Goal: Information Seeking & Learning: Learn about a topic

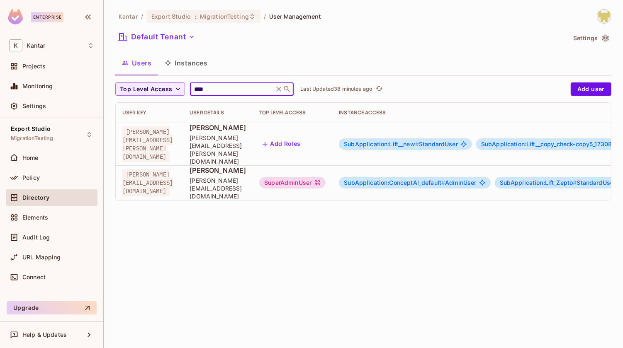
type input "****"
click at [272, 66] on div "Users Instances" at bounding box center [363, 63] width 496 height 21
click at [326, 177] on div "SuperAdminUser" at bounding box center [292, 183] width 66 height 12
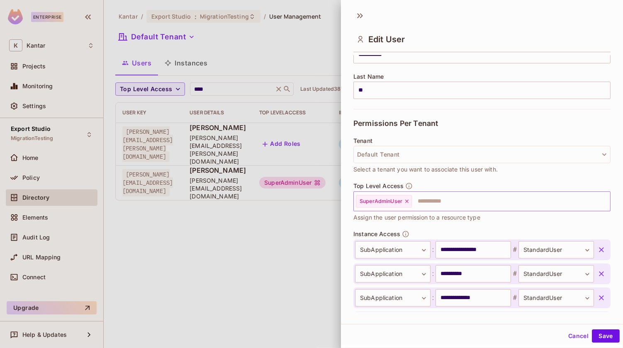
scroll to position [188, 0]
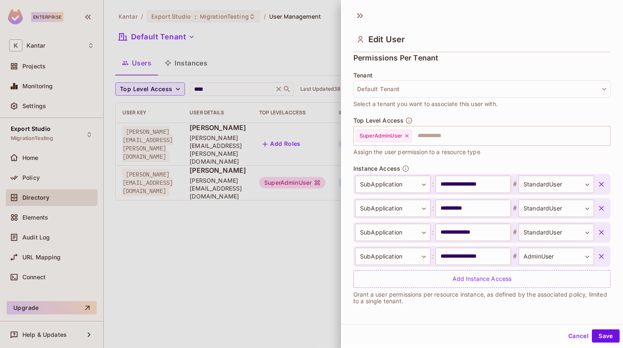
click at [571, 333] on button "Cancel" at bounding box center [578, 336] width 27 height 13
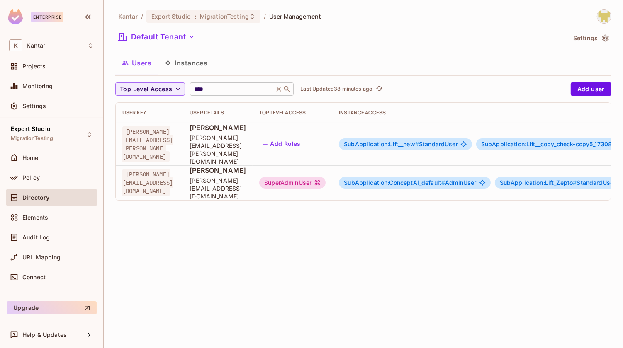
click at [279, 90] on icon at bounding box center [279, 89] width 5 height 5
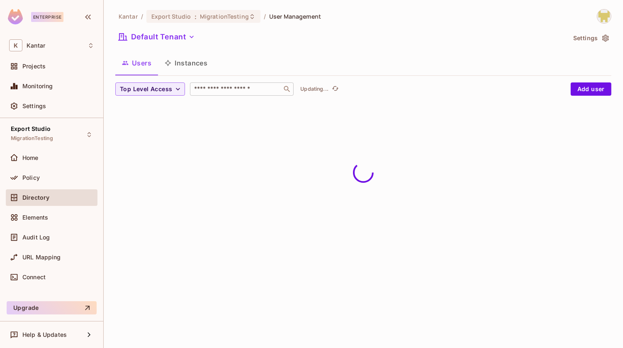
click at [261, 71] on div "Users Instances" at bounding box center [363, 63] width 496 height 21
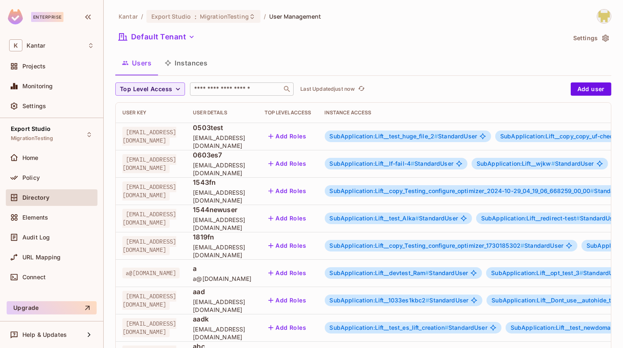
click at [211, 88] on input "text" at bounding box center [235, 89] width 87 height 8
click at [236, 70] on div "Users Instances" at bounding box center [363, 63] width 496 height 21
click at [47, 241] on div "Audit Log" at bounding box center [51, 238] width 85 height 10
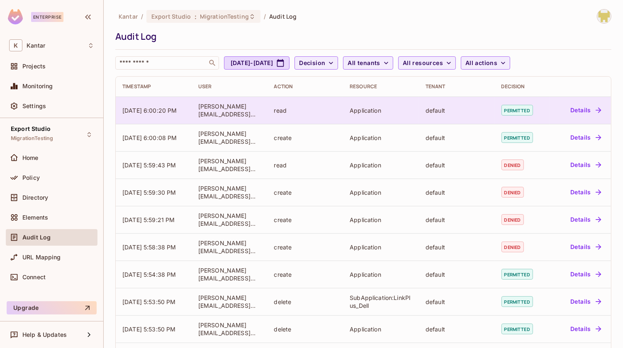
click at [462, 111] on div "default" at bounding box center [456, 111] width 63 height 8
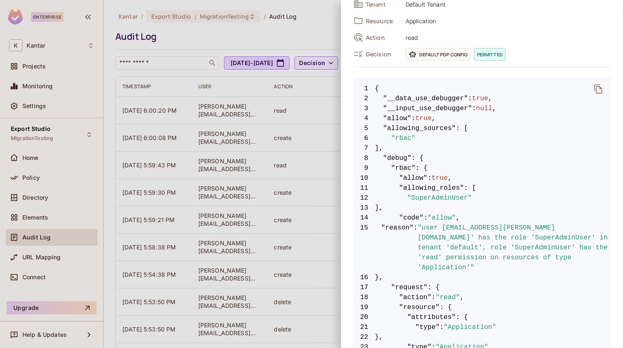
scroll to position [90, 0]
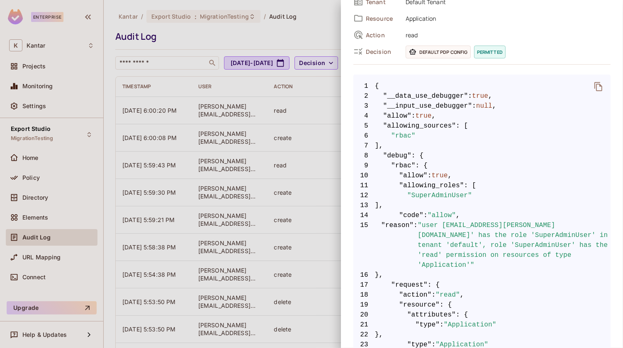
click at [437, 193] on span ""SuperAdminUser"" at bounding box center [439, 196] width 65 height 10
click at [321, 173] on div at bounding box center [311, 174] width 623 height 348
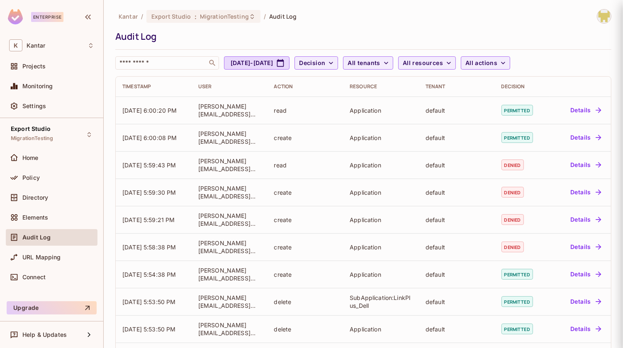
scroll to position [0, 0]
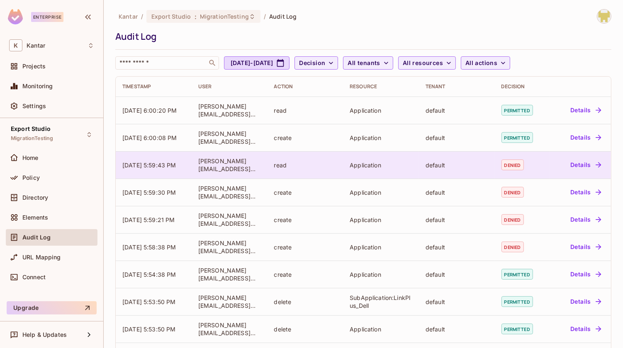
click at [479, 166] on div "default" at bounding box center [456, 165] width 63 height 8
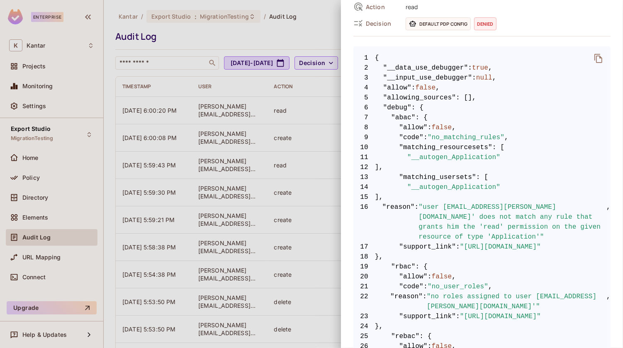
scroll to position [93, 0]
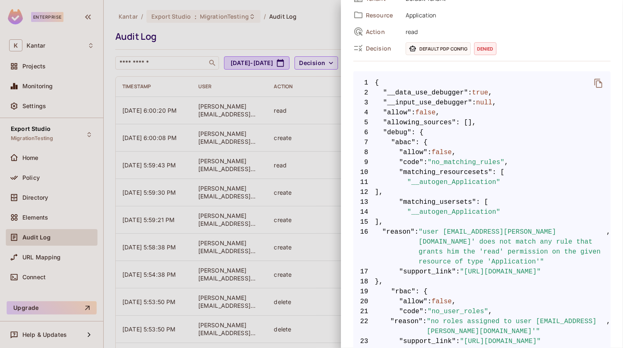
click at [299, 217] on div at bounding box center [311, 174] width 623 height 348
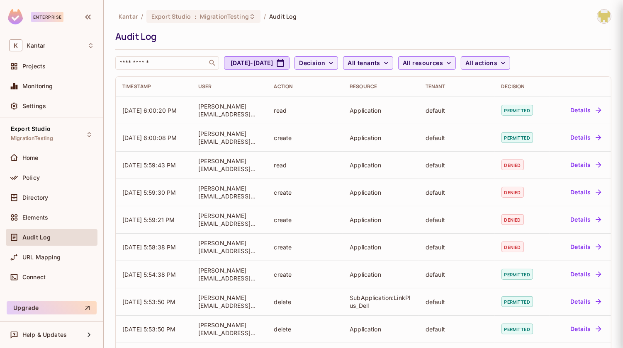
scroll to position [0, 0]
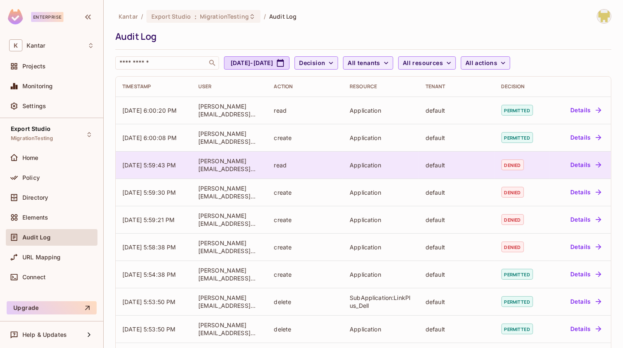
click at [484, 166] on div "default" at bounding box center [456, 165] width 63 height 8
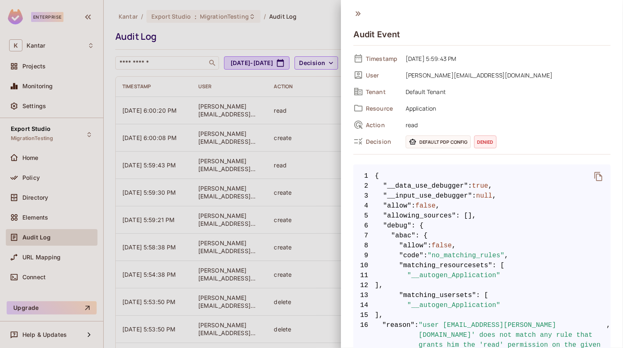
click at [275, 177] on div at bounding box center [311, 174] width 623 height 348
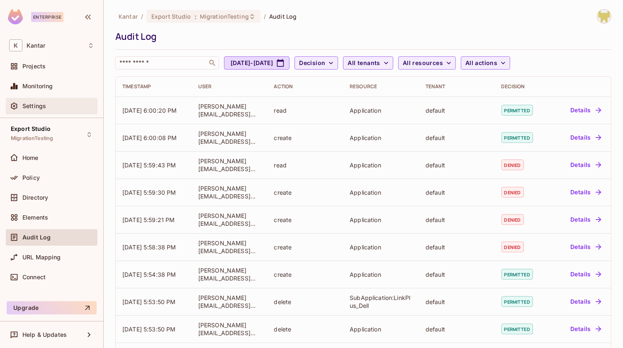
click at [40, 110] on div "Settings" at bounding box center [51, 106] width 85 height 10
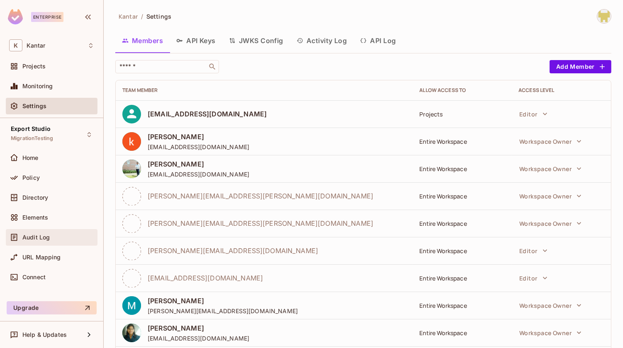
click at [66, 234] on div "Audit Log" at bounding box center [58, 237] width 72 height 7
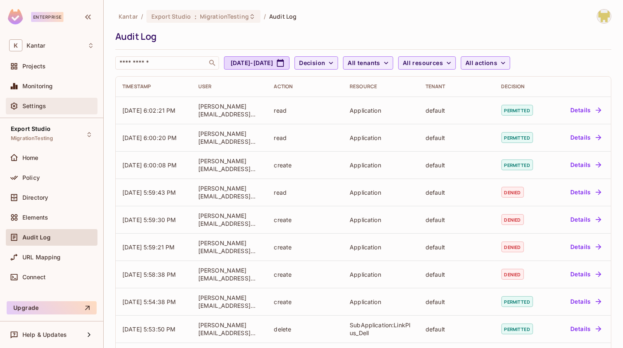
click at [46, 105] on div "Settings" at bounding box center [58, 106] width 72 height 7
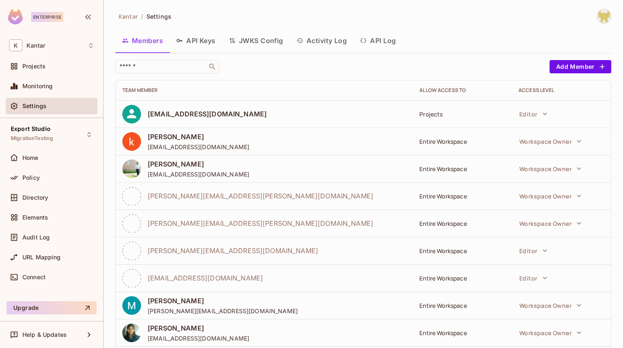
click at [386, 42] on button "API Log" at bounding box center [377, 40] width 49 height 21
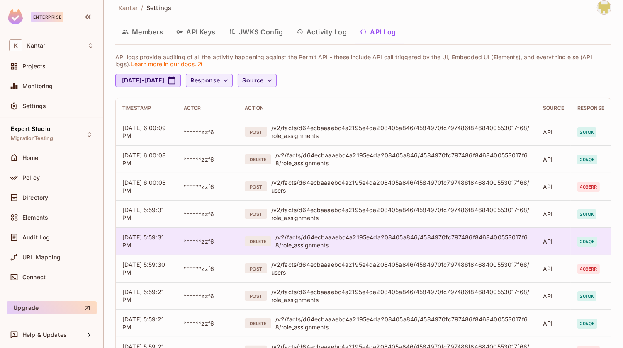
scroll to position [7, 0]
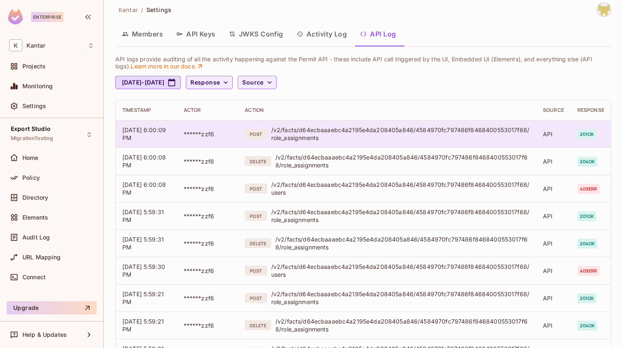
click at [336, 130] on div "/v2/facts/d64ecbaaaebc4a2195e4da208405a846/4584970fc797486f8468400553017f68/rol…" at bounding box center [400, 134] width 258 height 16
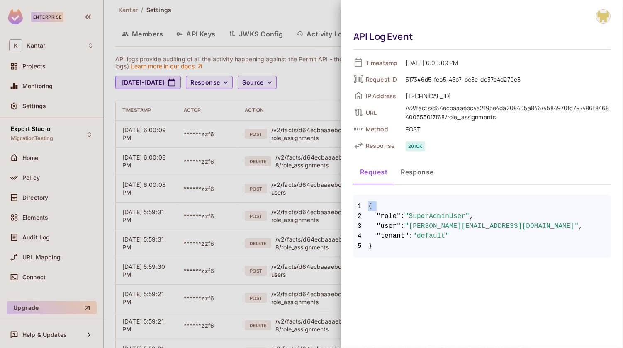
drag, startPoint x: 369, startPoint y: 204, endPoint x: 390, endPoint y: 251, distance: 50.9
click at [390, 251] on pre "1 { 2 "role" : "SuperAdminUser" , 3 "user" : "[PERSON_NAME][EMAIL_ADDRESS][DOMA…" at bounding box center [481, 226] width 257 height 63
click at [416, 105] on div "/v2/facts/d64ecbaaaebc4a2195e4da208405a846/4584970fc797486f8468400553017f68/rol…" at bounding box center [508, 113] width 205 height 18
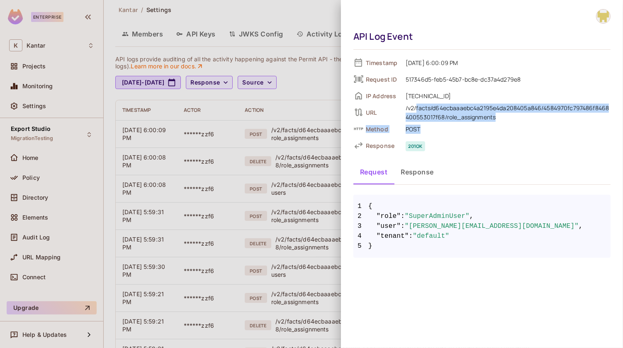
drag, startPoint x: 416, startPoint y: 105, endPoint x: 494, endPoint y: 121, distance: 79.6
click at [494, 121] on div "/v2/facts/d64ecbaaaebc4a2195e4da208405a846/4584970fc797486f8468400553017f68/rol…" at bounding box center [508, 113] width 205 height 18
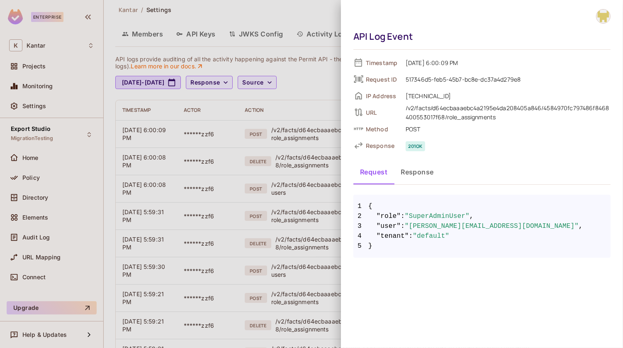
click at [413, 176] on button "Response" at bounding box center [417, 172] width 46 height 21
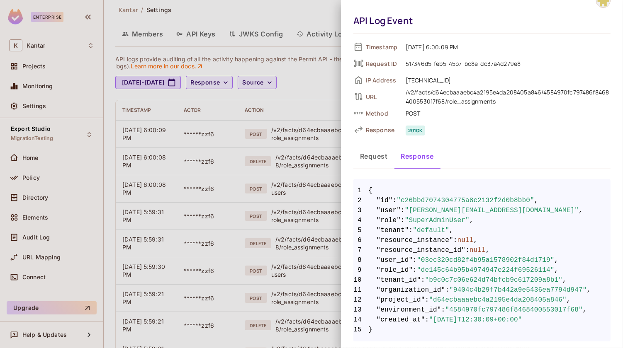
scroll to position [0, 0]
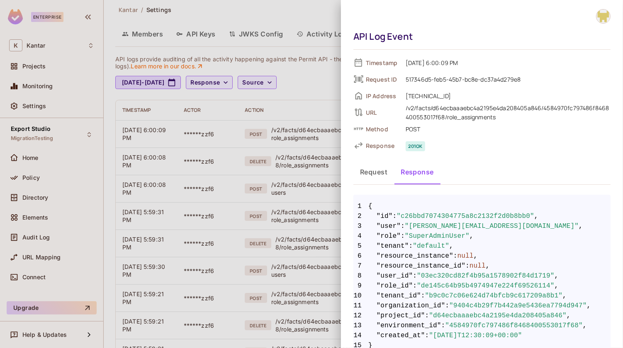
click at [301, 188] on div at bounding box center [311, 174] width 623 height 348
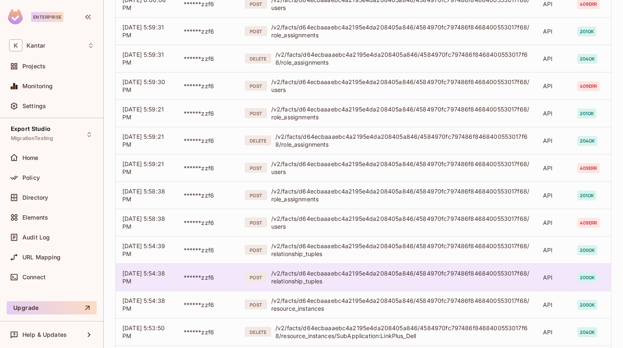
scroll to position [234, 0]
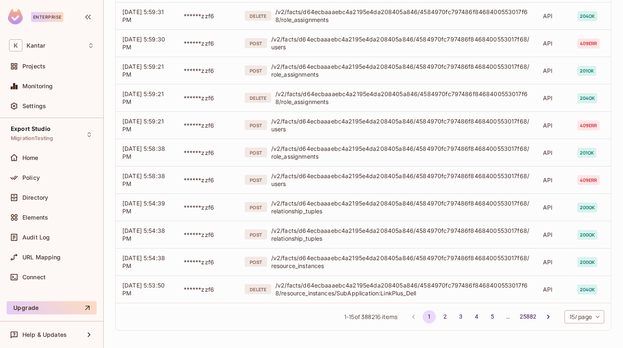
click at [586, 320] on body "Enterprise K Kantar Projects Monitoring Settings Export Studio MigrationTesting…" at bounding box center [311, 174] width 623 height 348
click at [581, 333] on li "100 / page" at bounding box center [583, 329] width 41 height 17
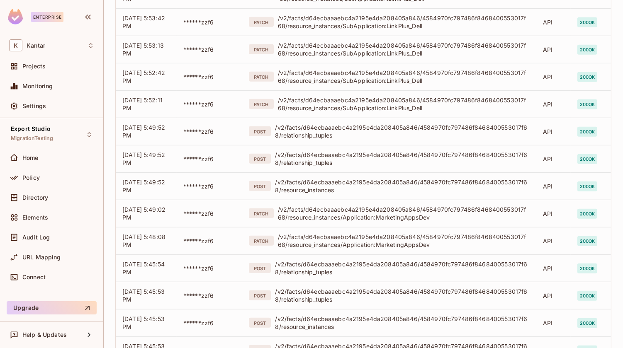
scroll to position [531, 0]
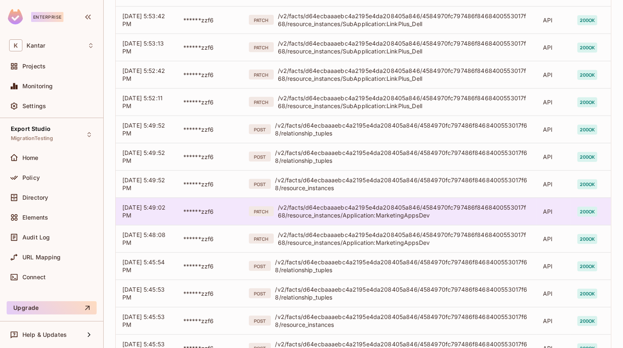
click at [400, 210] on div "/v2/facts/d64ecbaaaebc4a2195e4da208405a846/4584970fc797486f8468400553017f68/res…" at bounding box center [404, 212] width 252 height 16
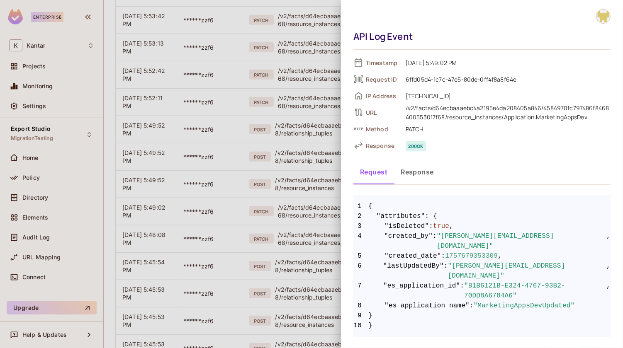
click at [417, 173] on button "Response" at bounding box center [417, 172] width 46 height 21
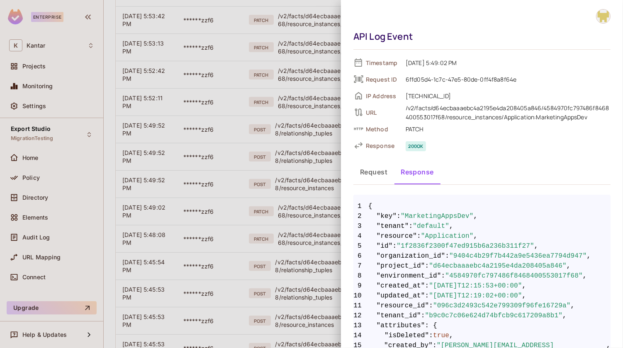
click at [314, 194] on div at bounding box center [311, 174] width 623 height 348
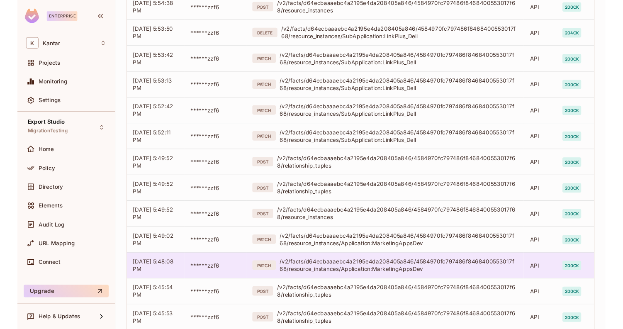
scroll to position [491, 0]
